Goal: Communication & Community: Answer question/provide support

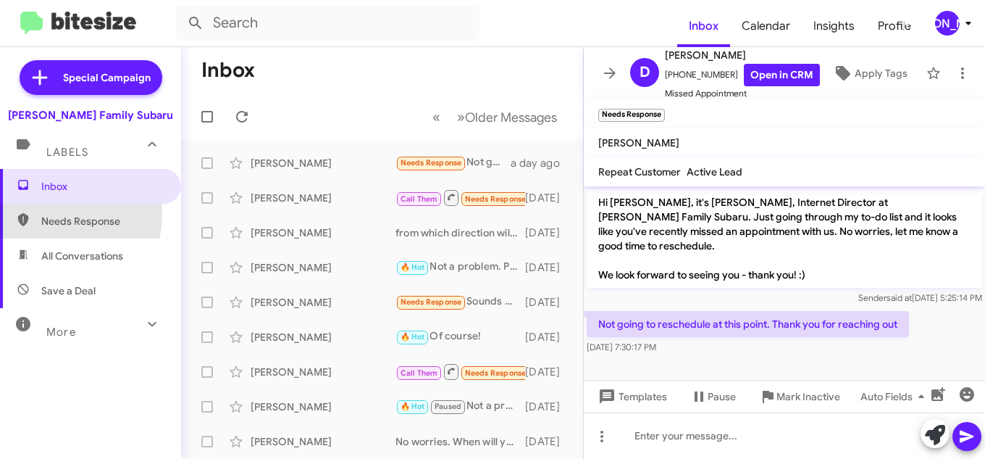
click at [61, 215] on span "Needs Response" at bounding box center [102, 221] width 123 height 14
type input "in:needs-response"
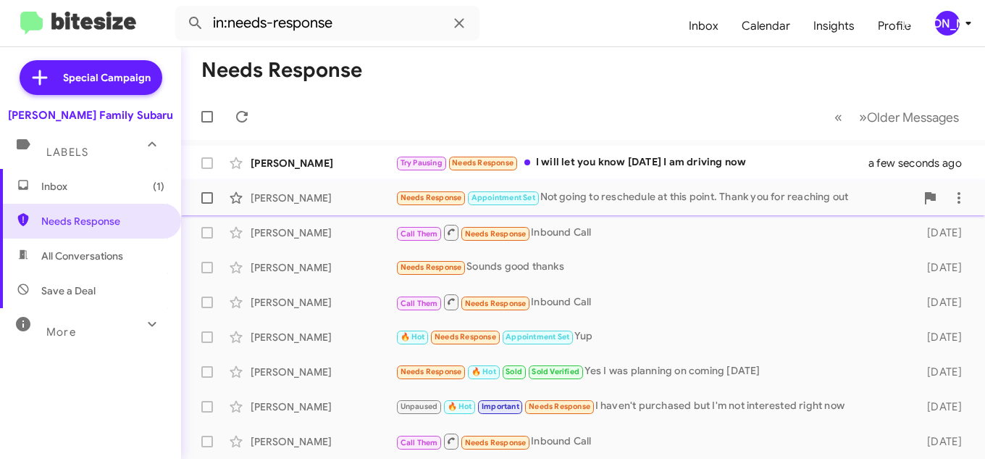
click at [578, 203] on div "Needs Response Appointment Set Not going to reschedule at this point. Thank you…" at bounding box center [656, 197] width 520 height 17
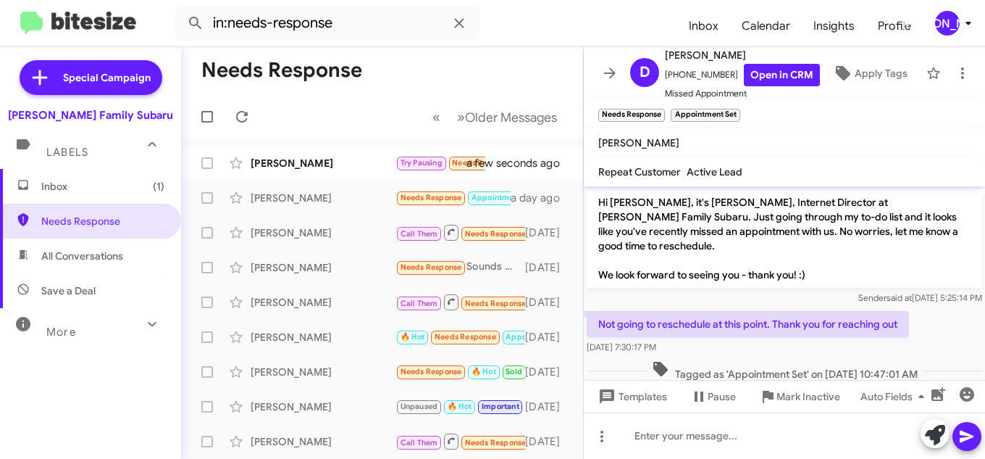
scroll to position [1, 0]
click at [296, 159] on div "[PERSON_NAME]" at bounding box center [323, 163] width 145 height 14
